Goal: Task Accomplishment & Management: Use online tool/utility

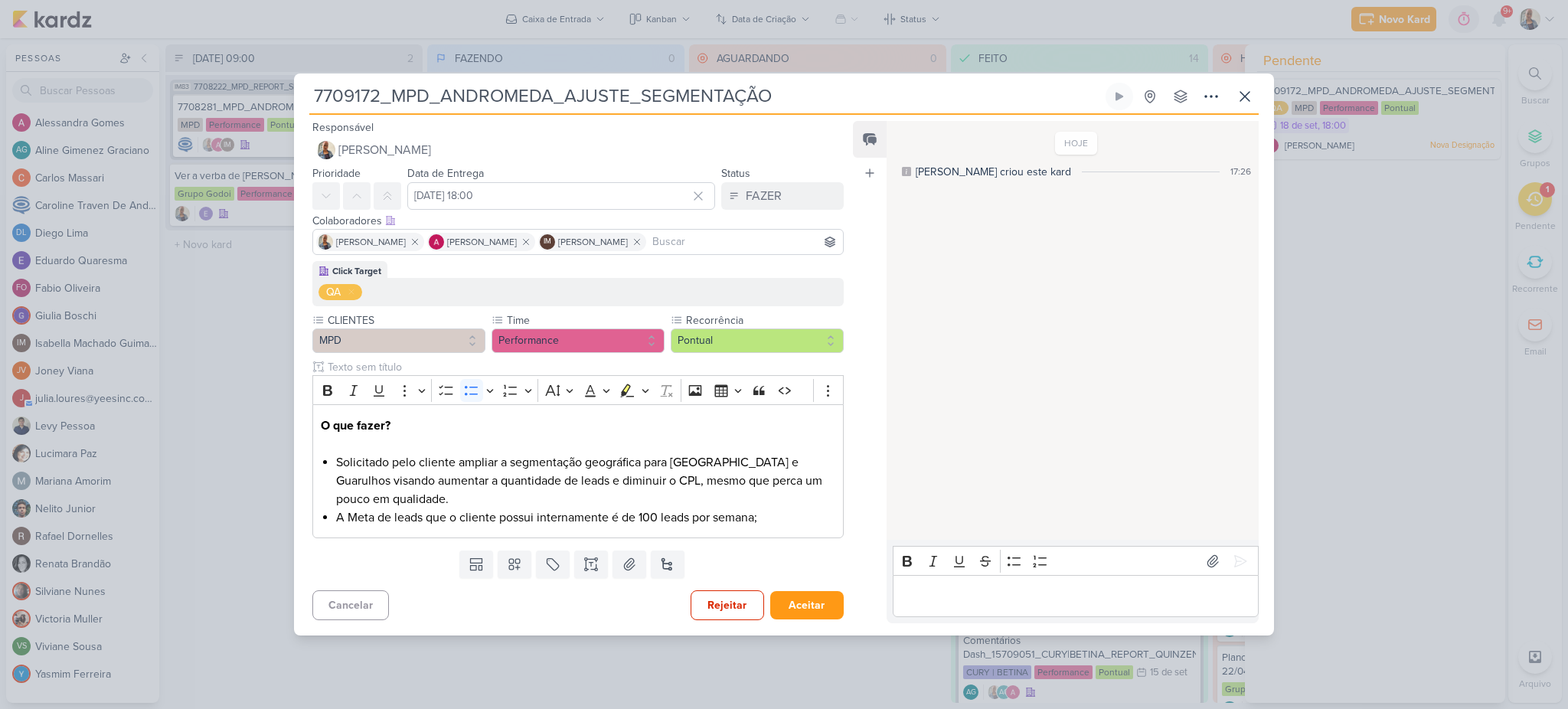
click at [971, 601] on p "Editor editing area: main" at bounding box center [1075, 596] width 350 height 18
click at [1233, 559] on icon at bounding box center [1240, 561] width 15 height 15
click at [779, 187] on button "FAZER" at bounding box center [782, 196] width 122 height 28
click at [766, 307] on button "FEITO" at bounding box center [774, 307] width 136 height 25
click at [790, 595] on button "Aceitar" at bounding box center [807, 605] width 74 height 28
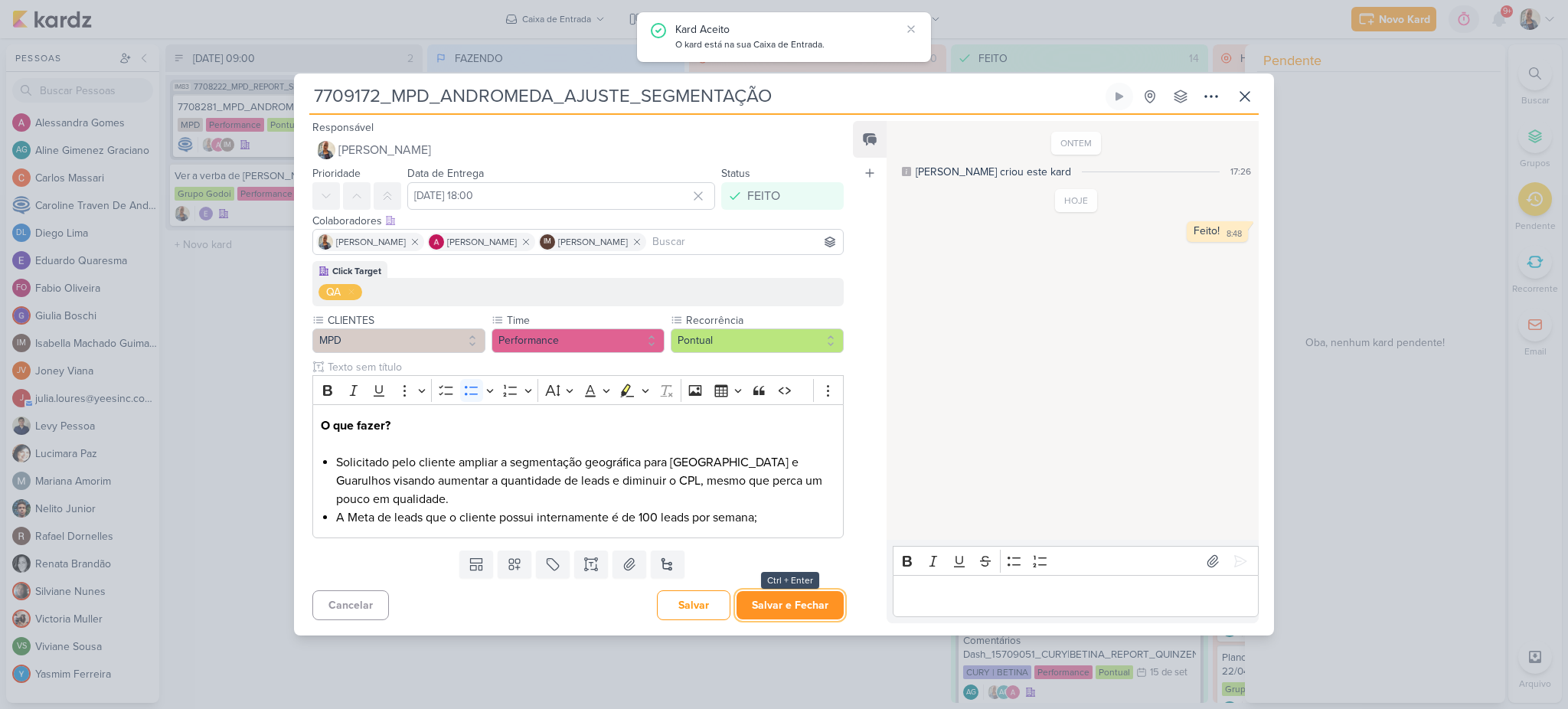
click at [803, 609] on button "Salvar e Fechar" at bounding box center [790, 605] width 107 height 28
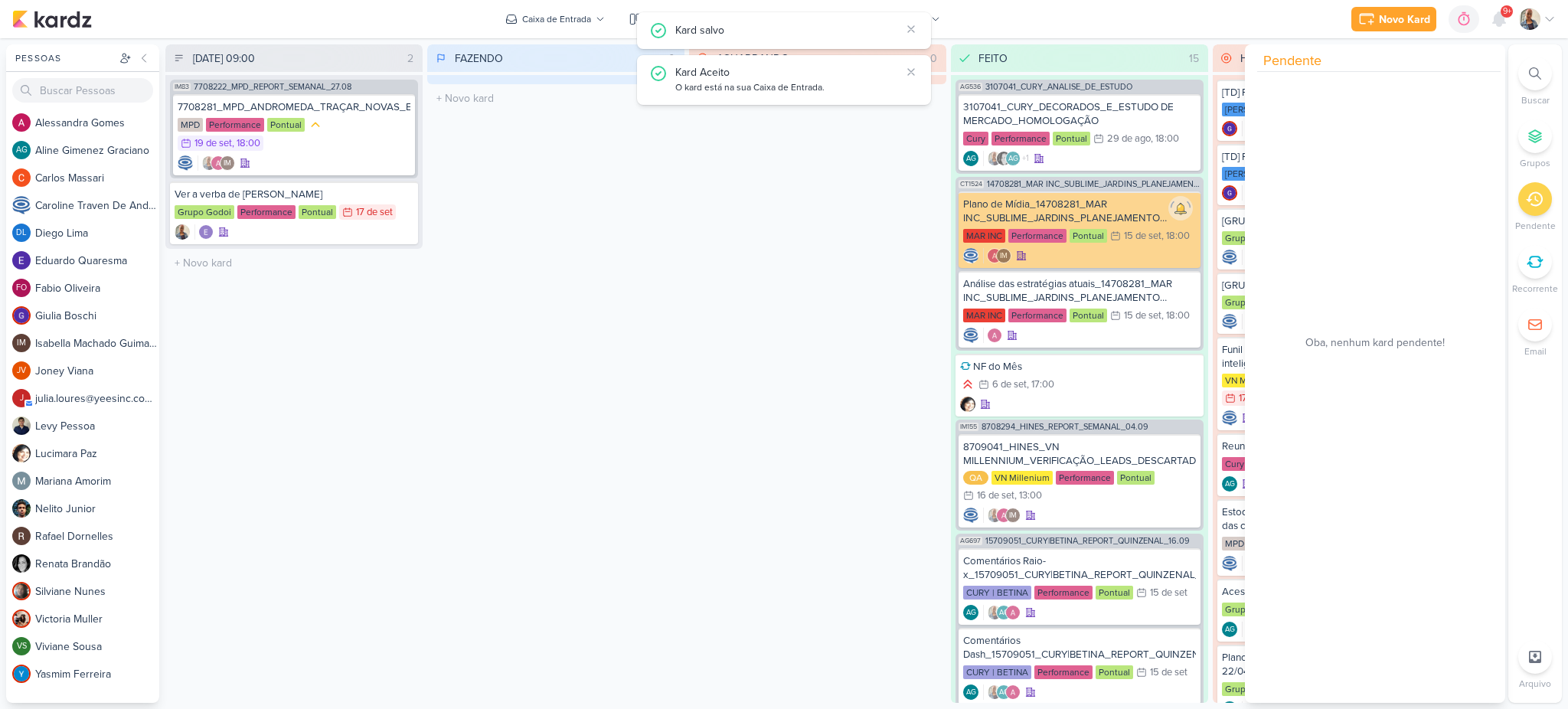
click at [721, 353] on div "AGUARDANDO 0 Mover Para Esquerda Mover Para Direita Deletar O título do kard de…" at bounding box center [818, 373] width 258 height 658
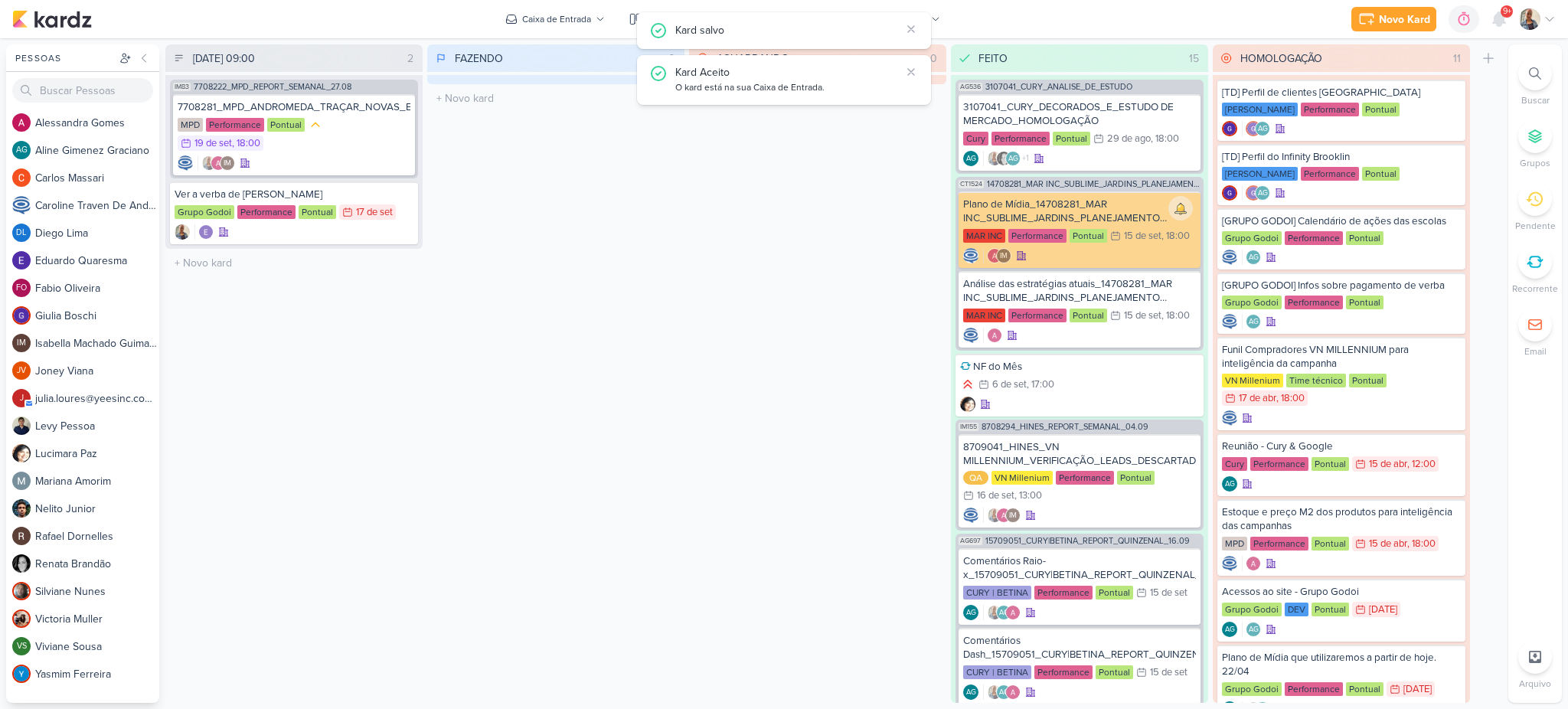
click at [905, 84] on div "Kard Aceito O kard está na sua Caixa de Entrada." at bounding box center [796, 80] width 243 height 32
click at [907, 73] on icon at bounding box center [911, 72] width 13 height 13
click at [908, 32] on icon at bounding box center [911, 28] width 6 height 6
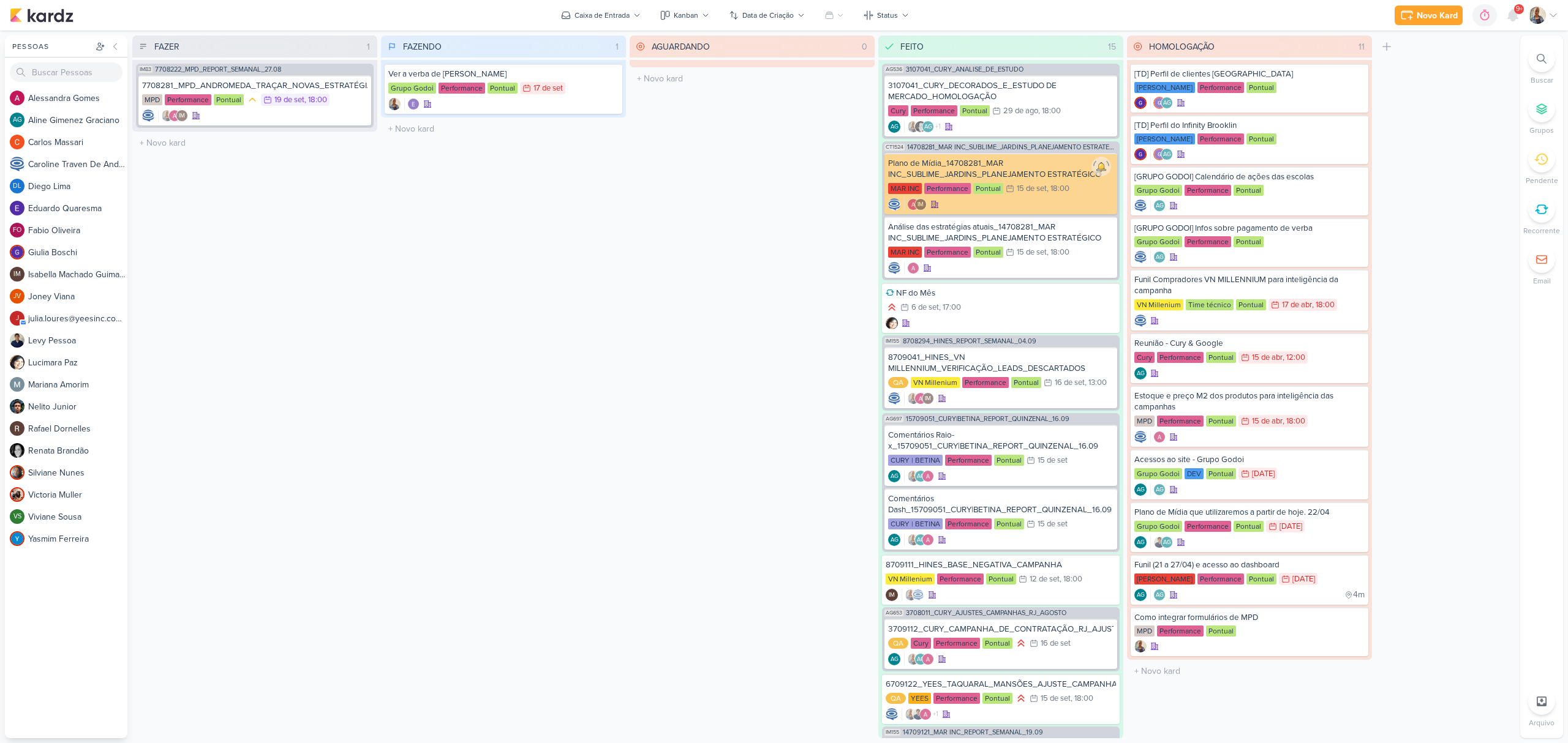
click at [1533, 62] on div at bounding box center [1541, 59] width 27 height 27
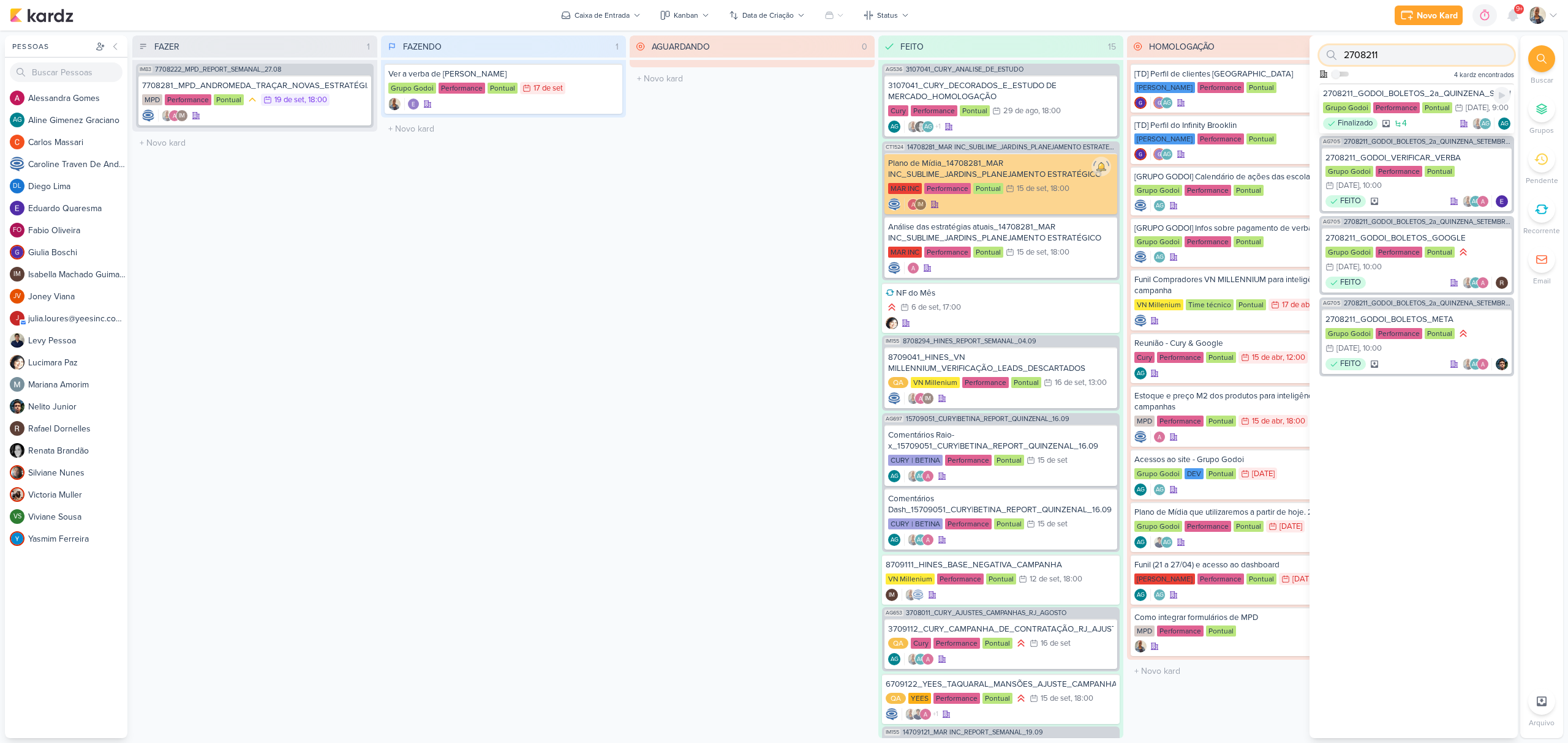
type input "2708211"
click at [1394, 88] on div "2708211_GODOI_BOLETOS_2a_QUINZENA_SETEMBRO+OUTUBRO" at bounding box center [1416, 94] width 187 height 11
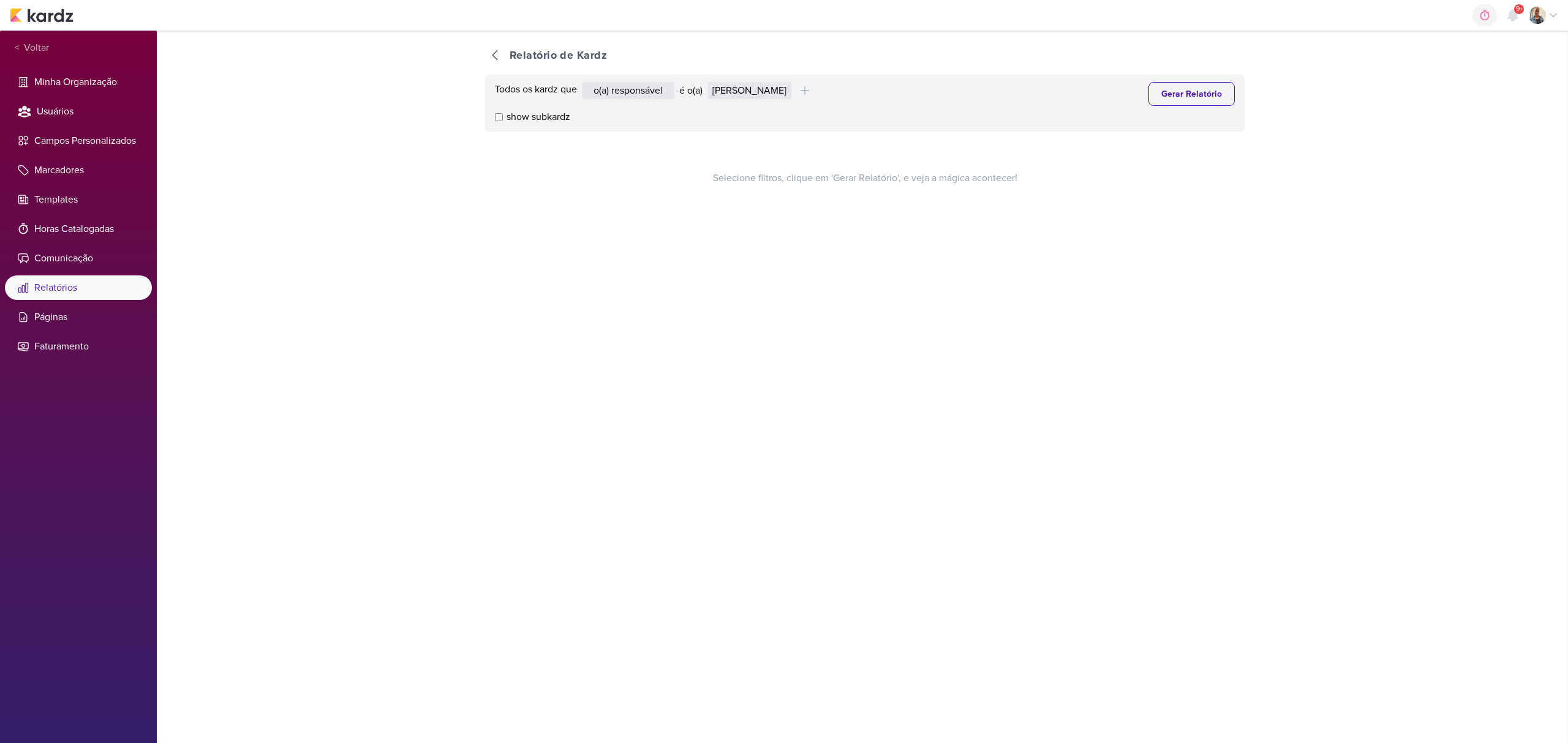
click at [753, 100] on div "Todos os kardz que o(a) responsável contém o marcador contém o campo é o(a) Ale…" at bounding box center [865, 94] width 740 height 24
click at [757, 96] on select "Alessandra Gomes Aline Gimenez Graciano Caroline Traven De Andrade Eduardo Quar…" at bounding box center [749, 91] width 84 height 17
select select "1395"
click at [710, 82] on select "Alessandra Gomes Aline Gimenez Graciano Caroline Traven De Andrade Eduardo Quar…" at bounding box center [749, 91] width 84 height 17
click at [1157, 96] on button "Gerar Relatório" at bounding box center [1191, 94] width 86 height 24
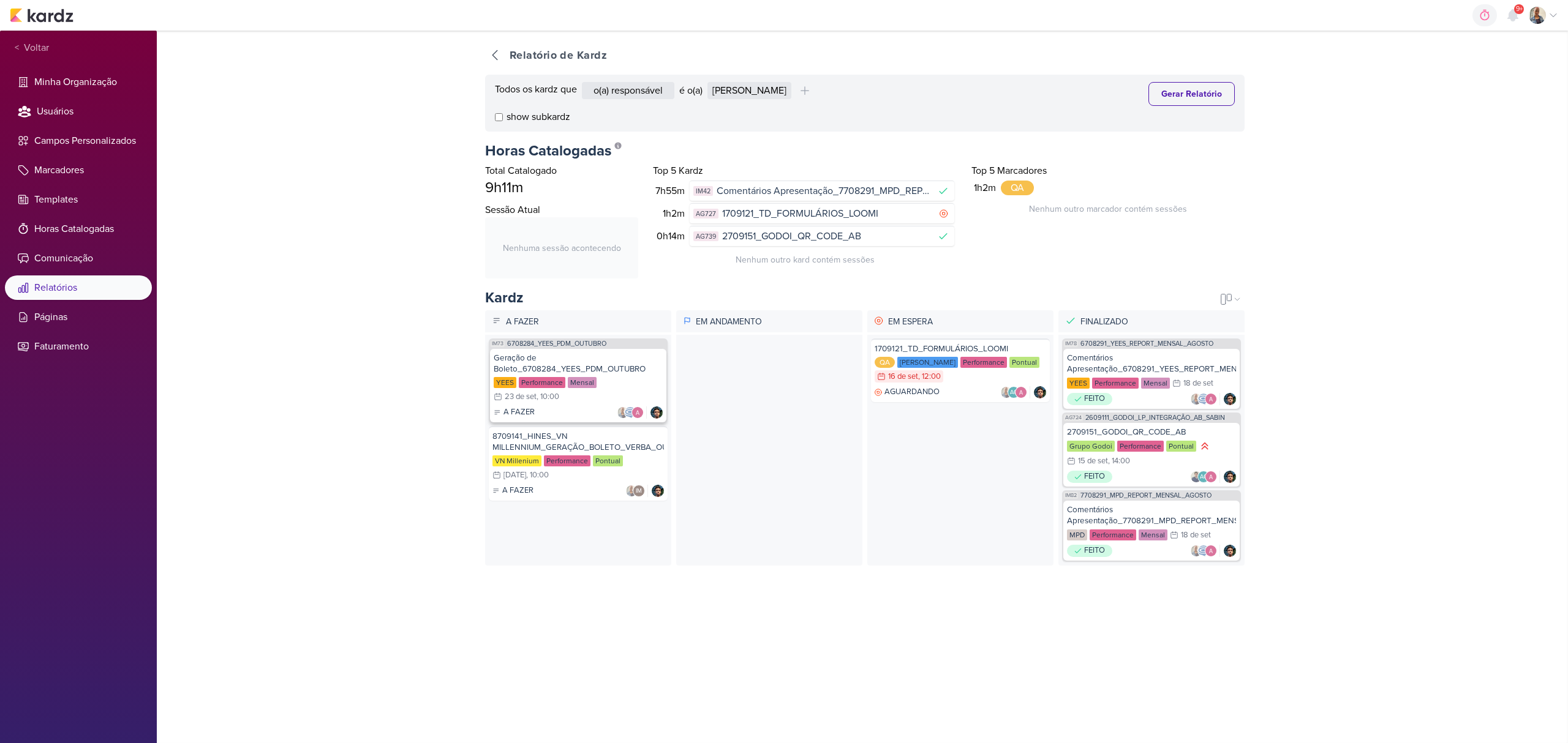
click at [603, 364] on div "Geração de Boleto_6708284_YEES_PDM_OUTUBRO" at bounding box center [578, 363] width 169 height 22
click at [589, 489] on div "A FAZER IM" at bounding box center [578, 491] width 171 height 12
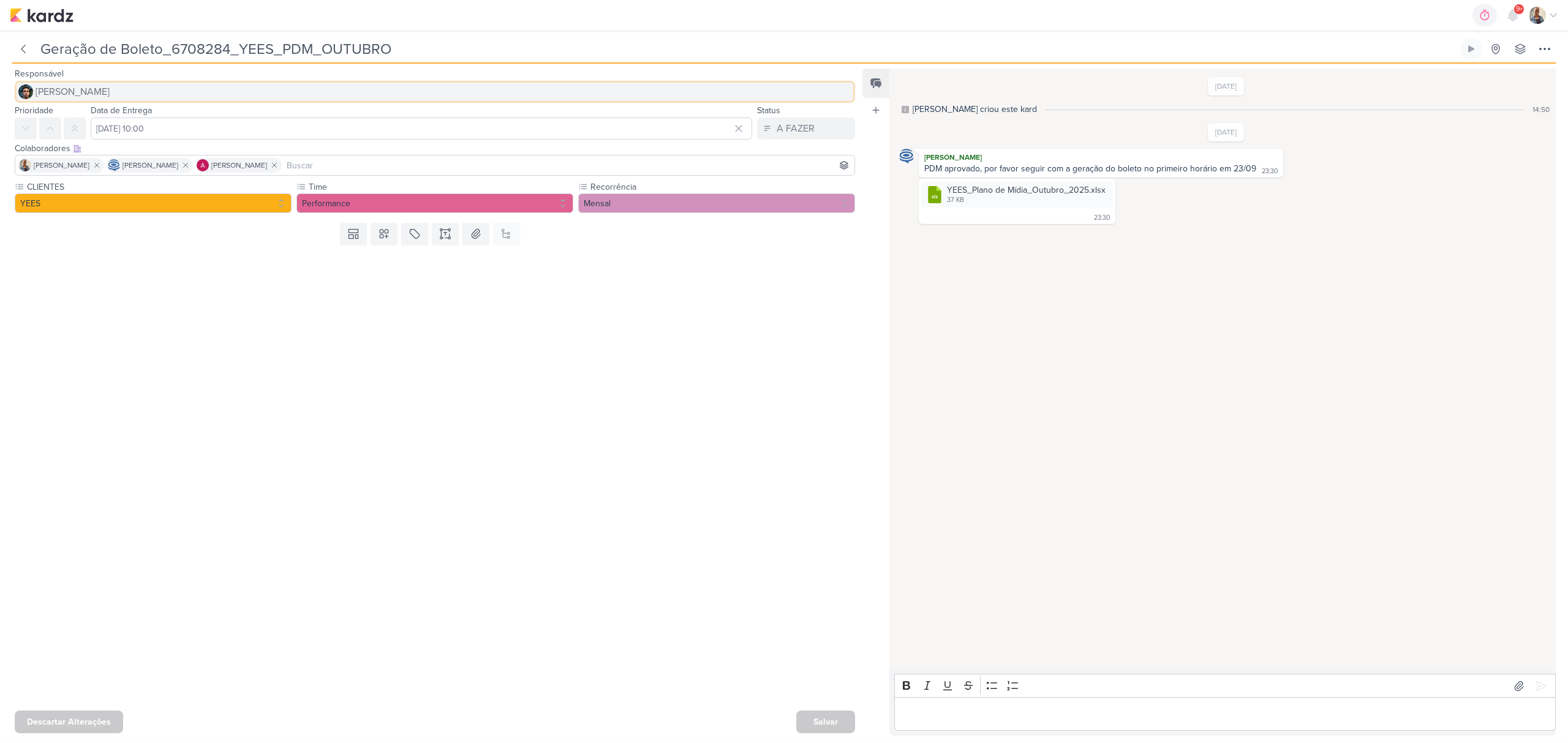
click at [150, 94] on button "[PERSON_NAME]" at bounding box center [435, 92] width 840 height 22
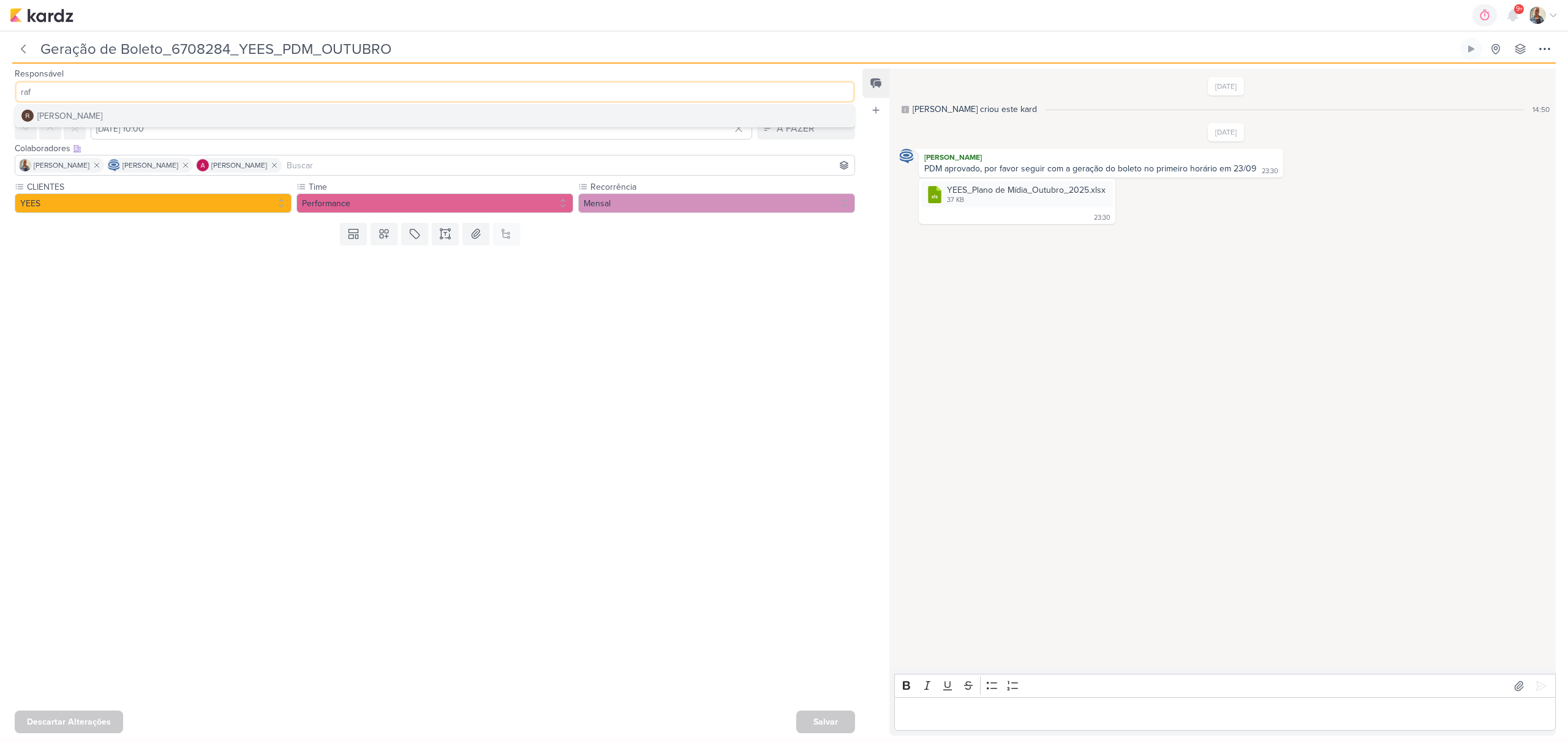
type input "raf"
click at [122, 116] on button "[PERSON_NAME]" at bounding box center [435, 116] width 839 height 22
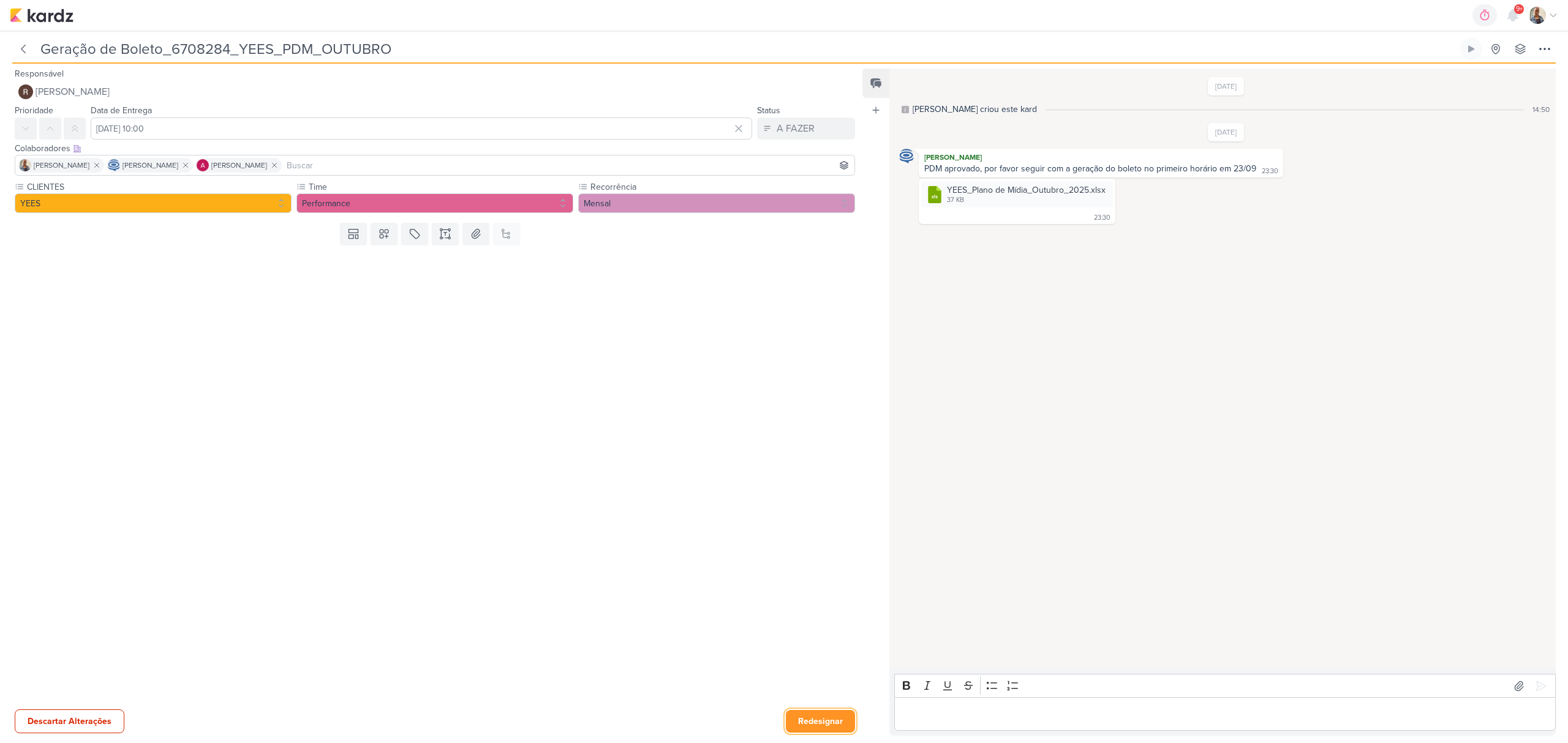
click at [809, 721] on button "Redesignar" at bounding box center [820, 722] width 69 height 23
click at [809, 721] on div "Salvar" at bounding box center [825, 722] width 59 height 23
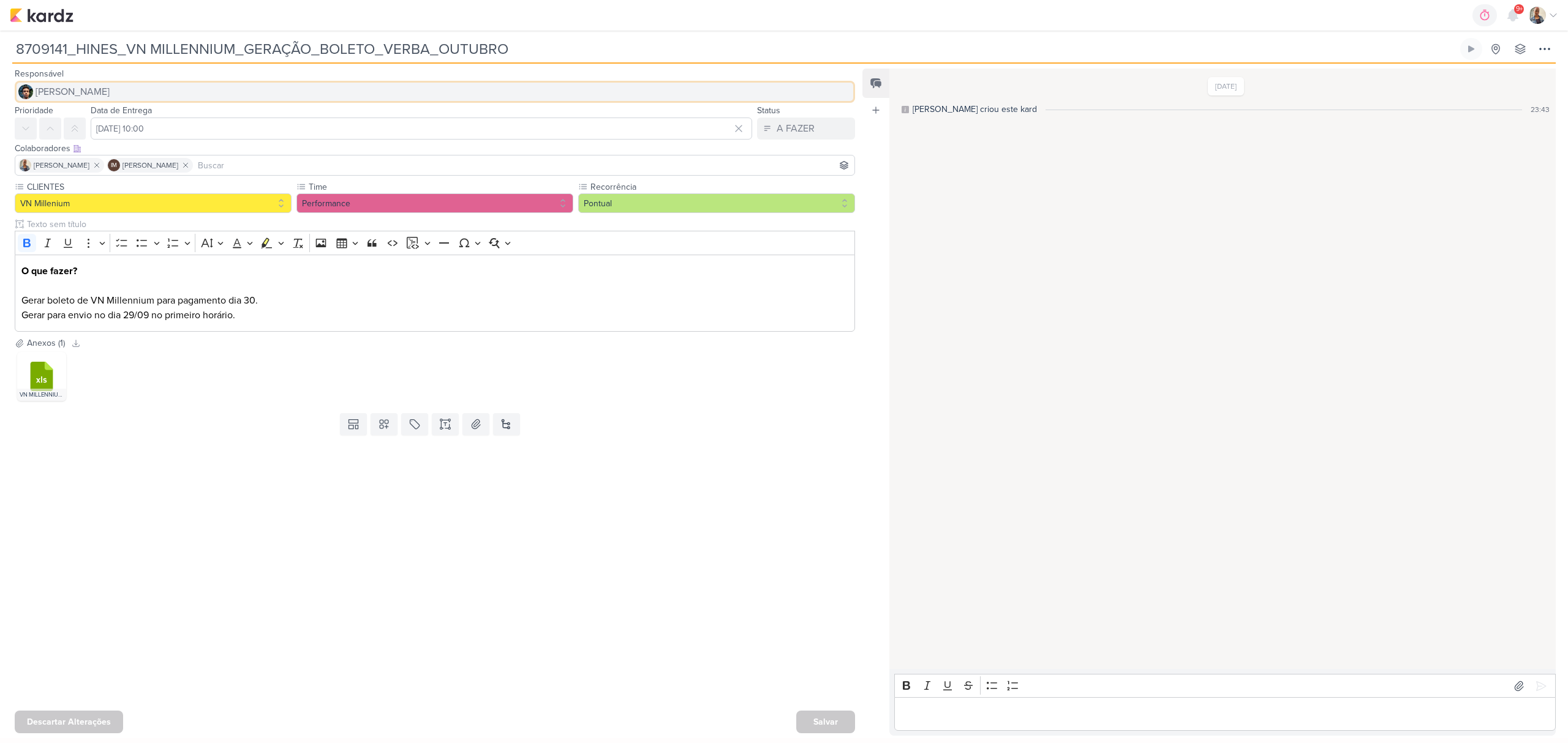
click at [111, 90] on button "[PERSON_NAME]" at bounding box center [435, 92] width 840 height 22
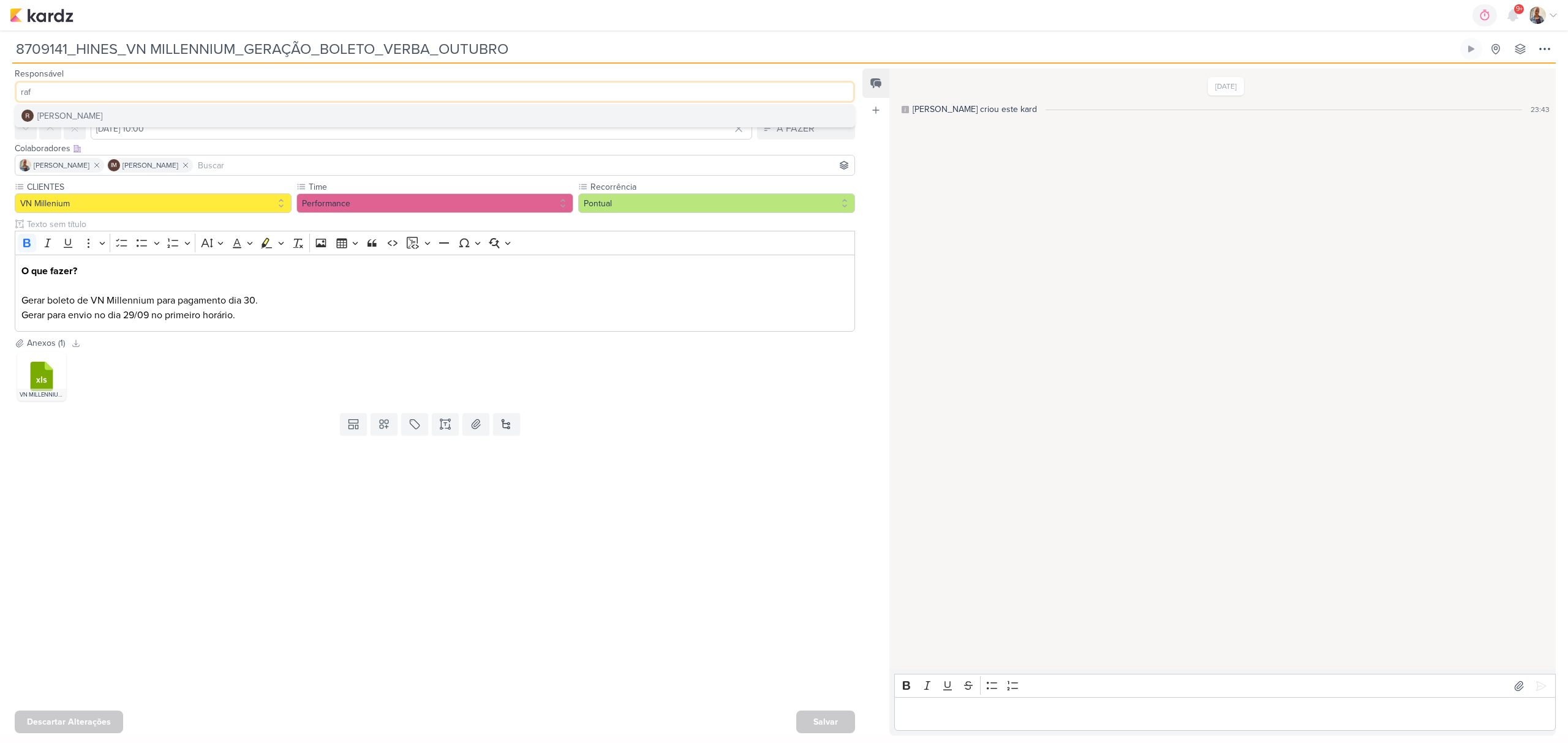
type input "raf"
click at [124, 112] on button "[PERSON_NAME]" at bounding box center [435, 116] width 839 height 22
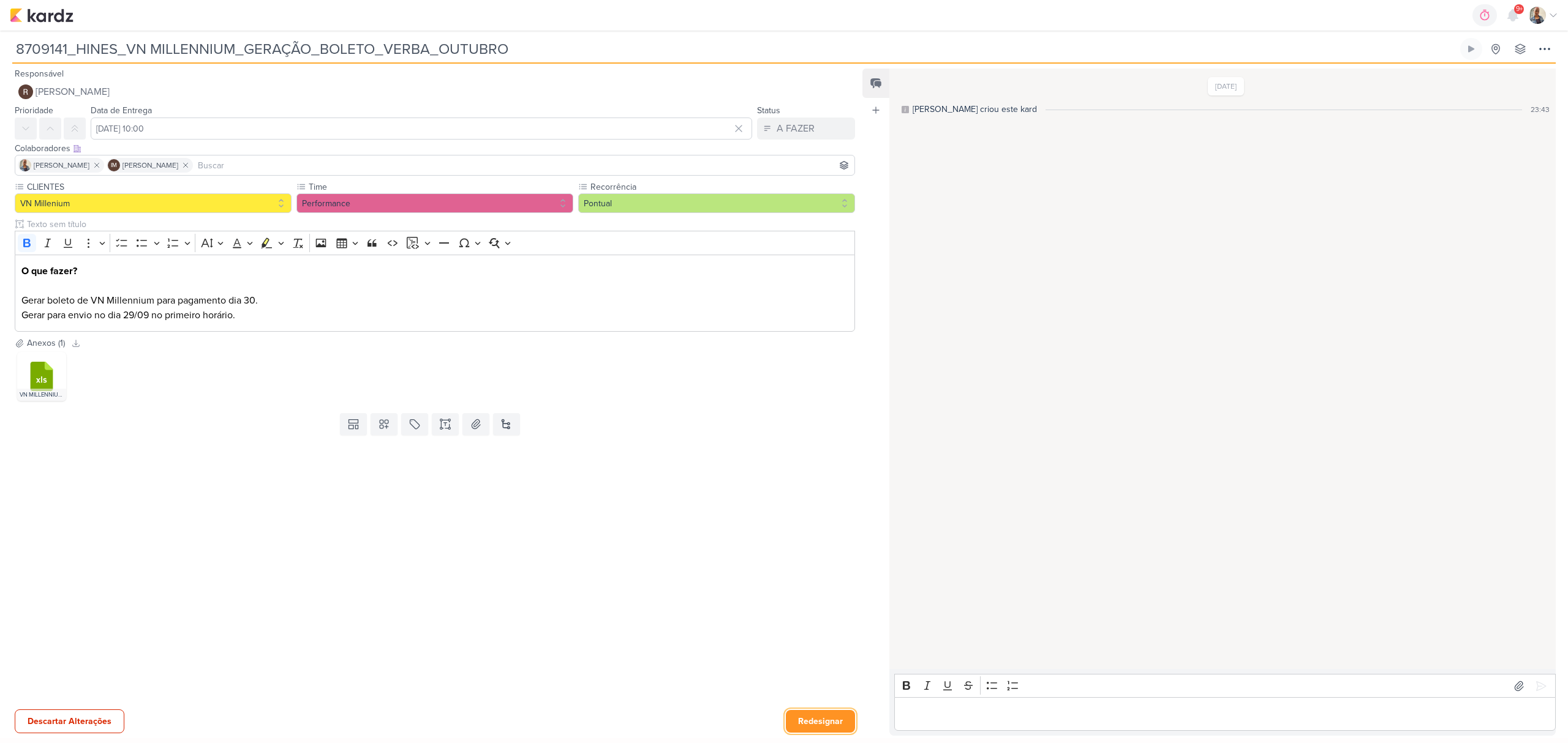
click at [797, 711] on button "Redesignar" at bounding box center [820, 722] width 69 height 23
